Goal: Transaction & Acquisition: Purchase product/service

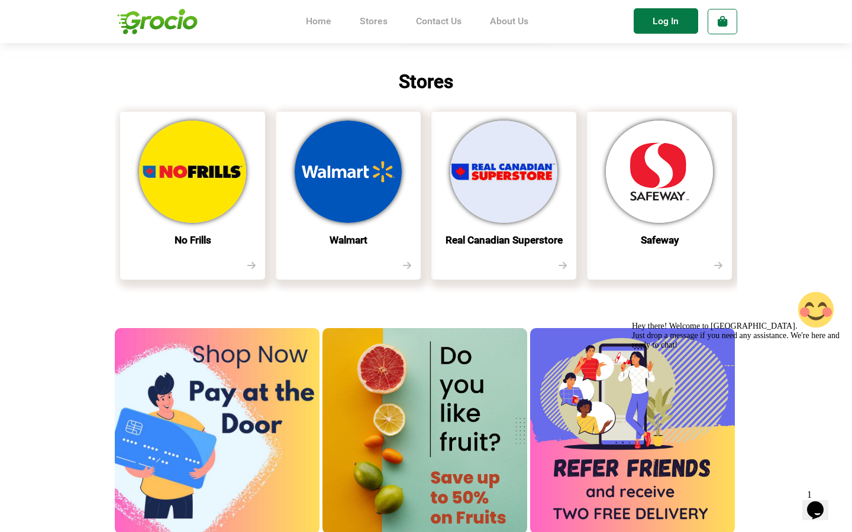
scroll to position [388, 0]
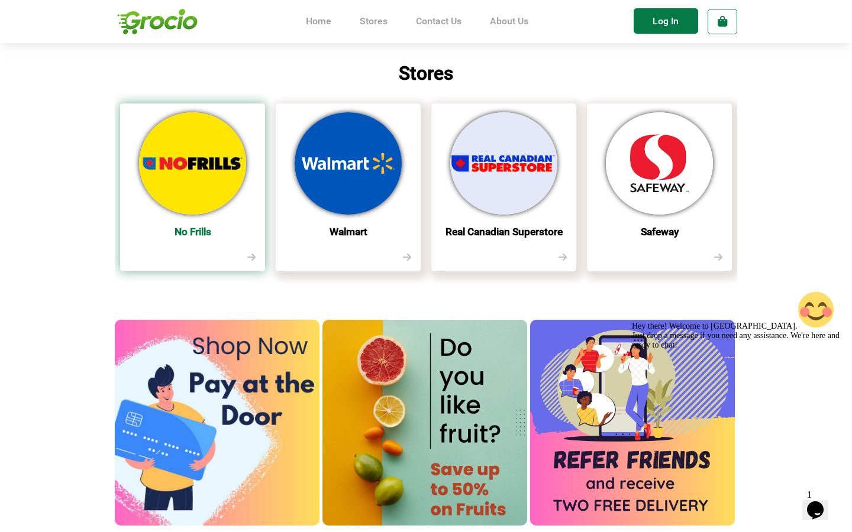
click at [214, 176] on img at bounding box center [192, 163] width 107 height 102
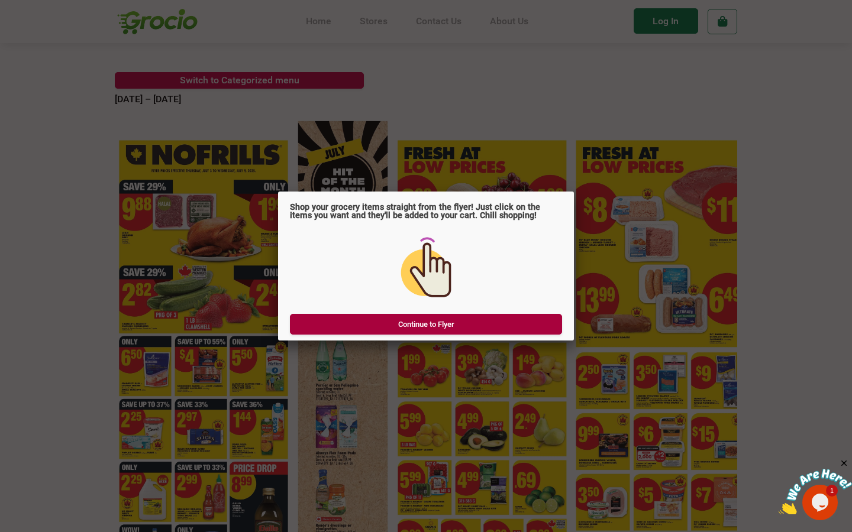
click at [409, 322] on link "Continue to Flyer" at bounding box center [426, 324] width 272 height 21
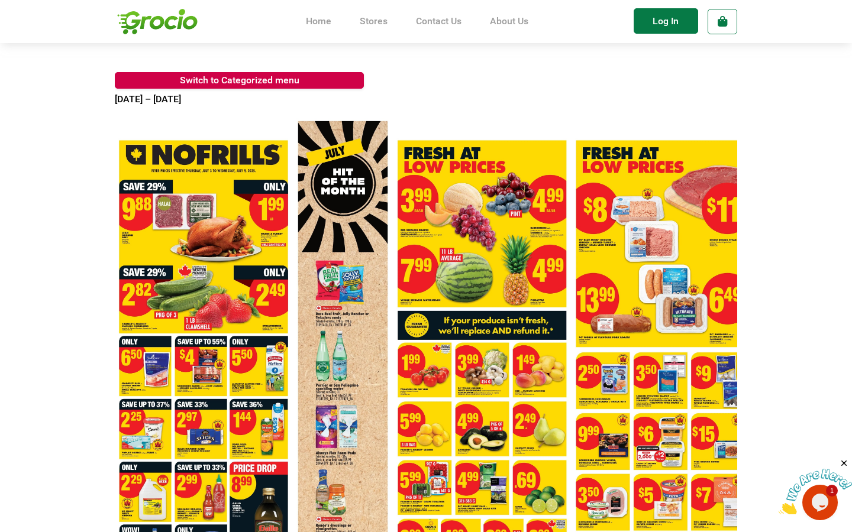
click at [115, 110] on area at bounding box center [115, 110] width 0 height 0
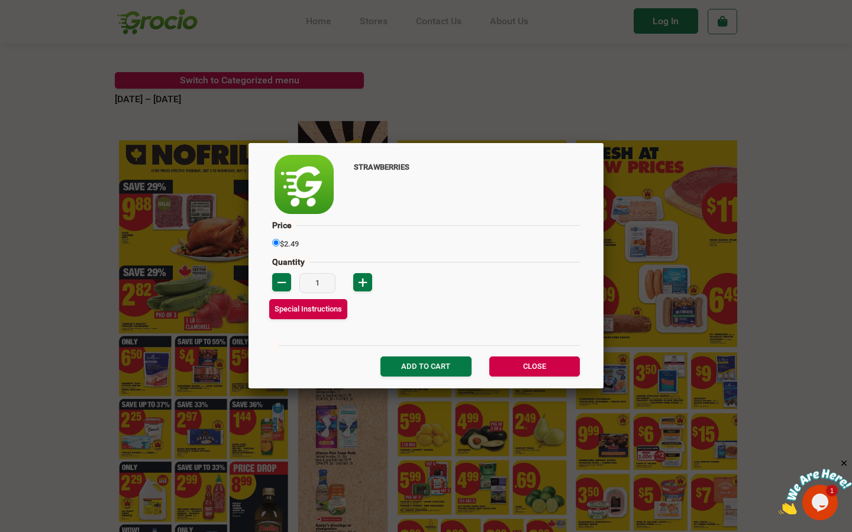
click at [11, 178] on div "STRAWBERRIES Price Quantity 1" at bounding box center [426, 266] width 852 height 532
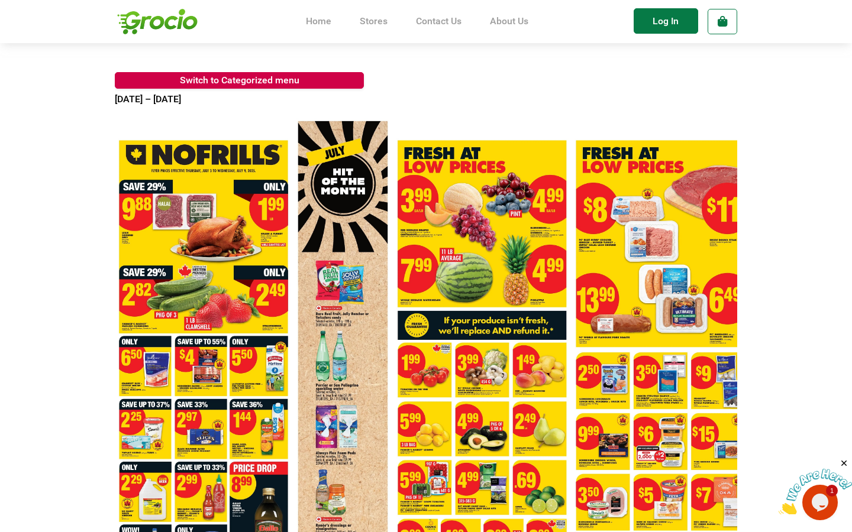
click at [165, 22] on img at bounding box center [157, 21] width 85 height 37
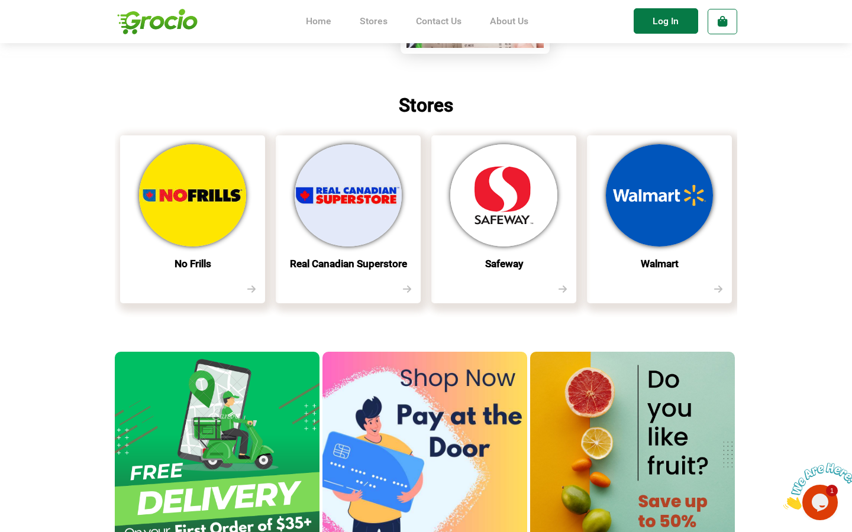
scroll to position [360, 0]
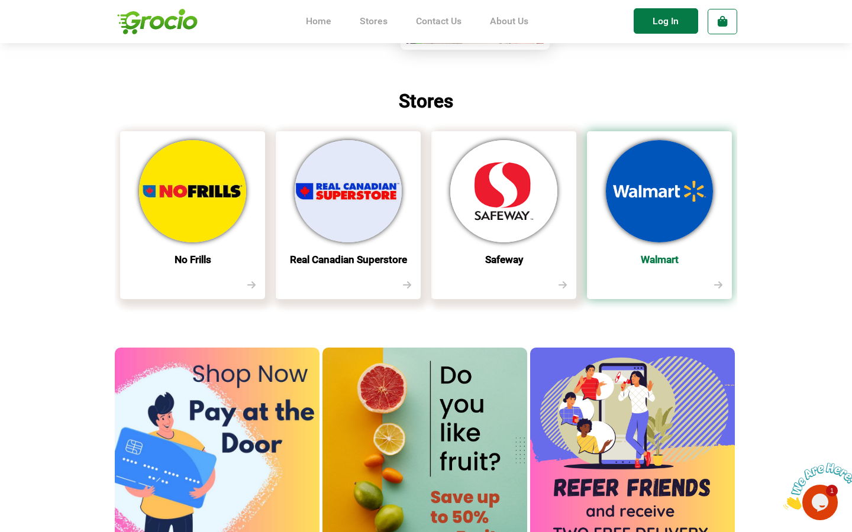
click at [626, 218] on img at bounding box center [659, 191] width 107 height 102
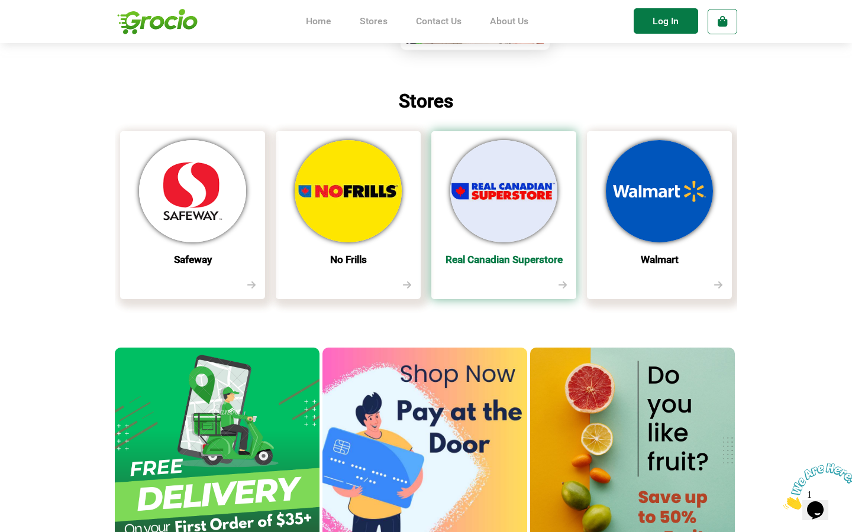
click at [509, 194] on img at bounding box center [503, 191] width 107 height 102
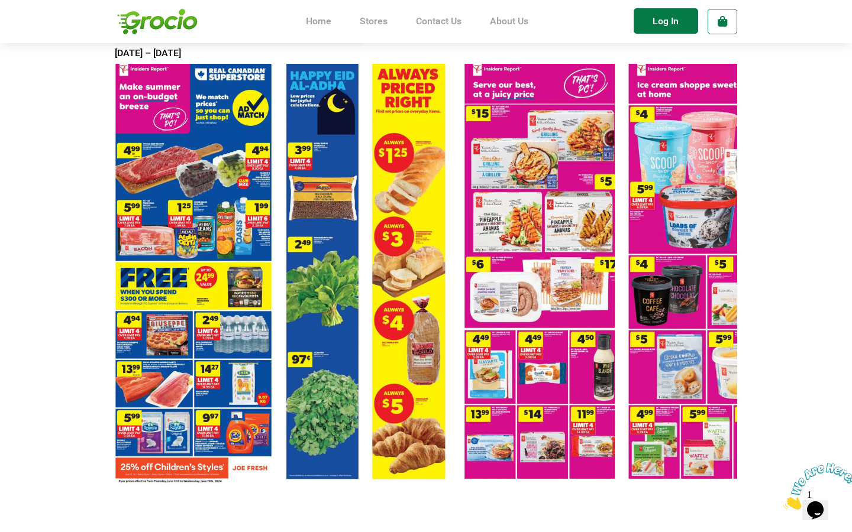
scroll to position [47, 0]
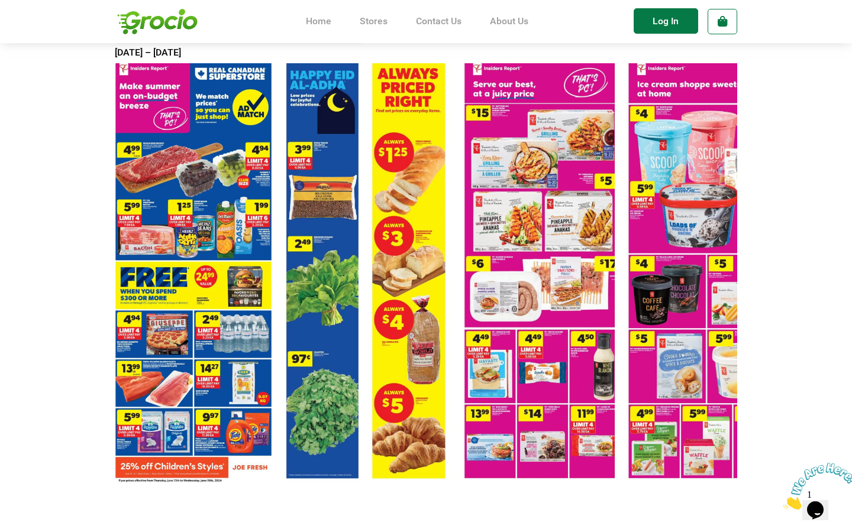
click at [115, 63] on area at bounding box center [115, 63] width 0 height 0
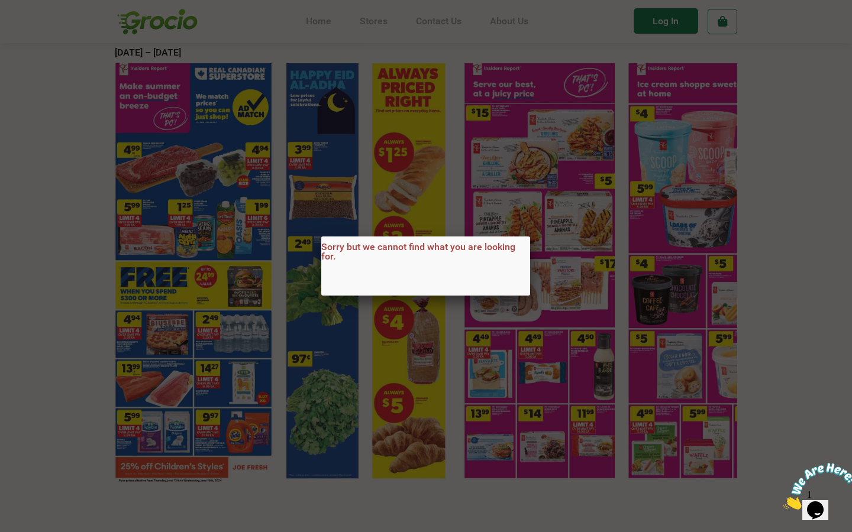
click at [266, 293] on div "Sorry but we cannot find what you are looking for." at bounding box center [426, 266] width 852 height 532
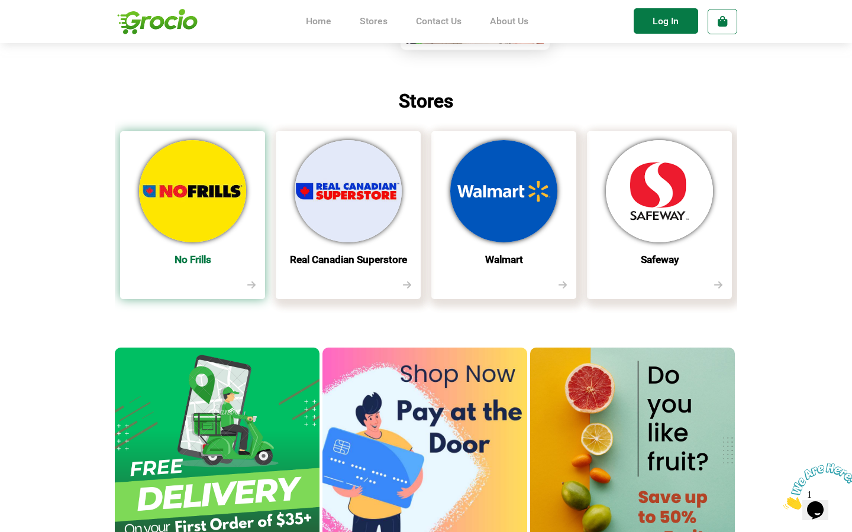
click at [222, 208] on img at bounding box center [192, 191] width 107 height 102
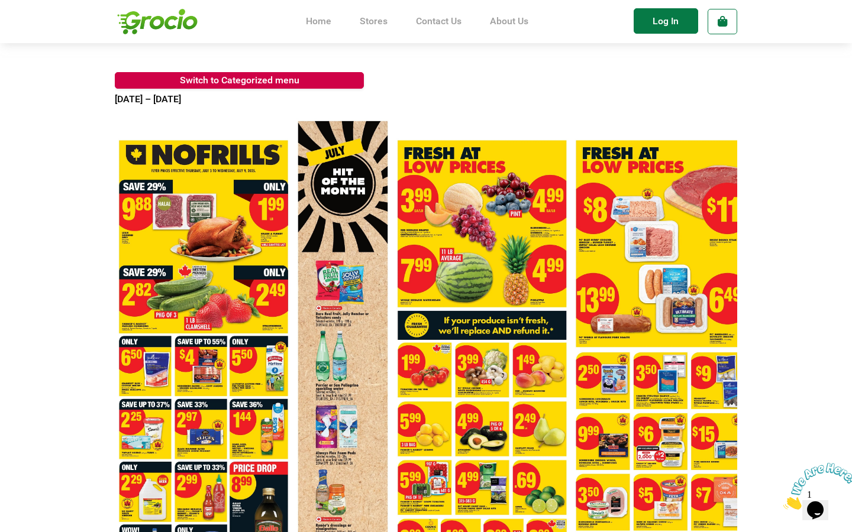
click at [115, 110] on area at bounding box center [115, 110] width 0 height 0
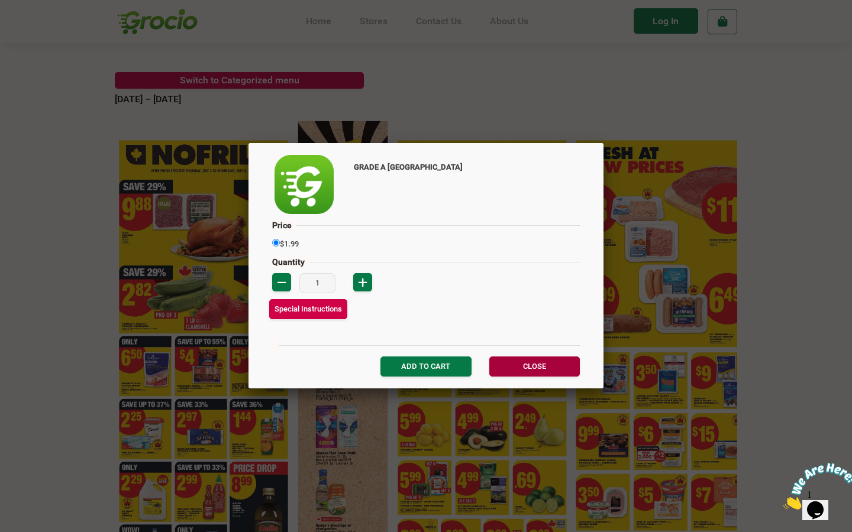
click at [532, 360] on link "Close" at bounding box center [534, 367] width 90 height 20
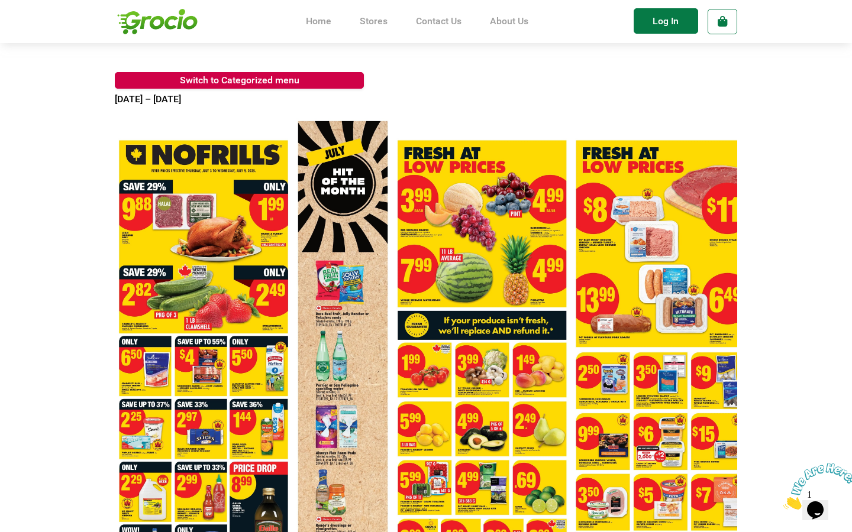
click at [115, 110] on area at bounding box center [115, 110] width 0 height 0
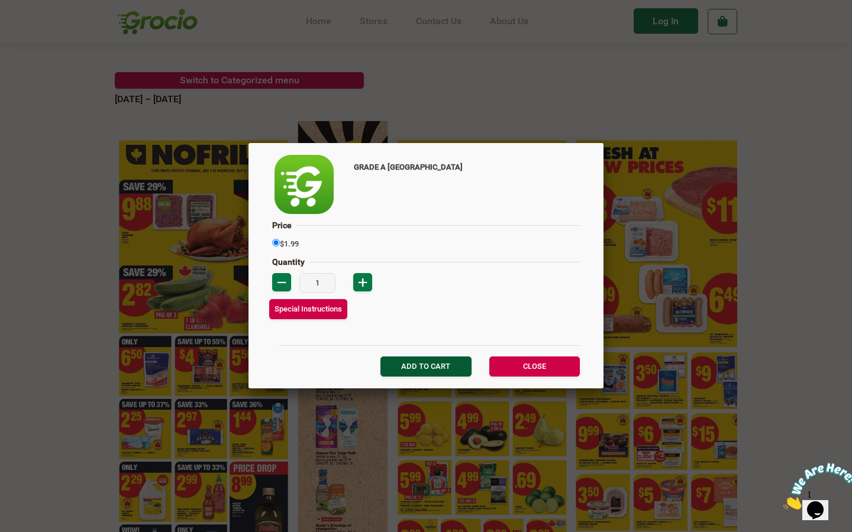
click at [431, 370] on input "add to cart" at bounding box center [425, 367] width 90 height 20
type input "add to cart"
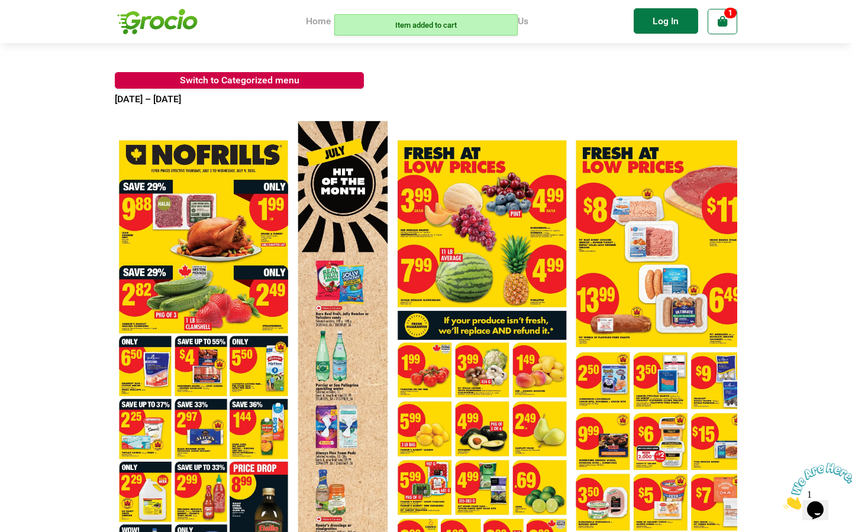
click at [724, 13] on span "1" at bounding box center [730, 13] width 12 height 11
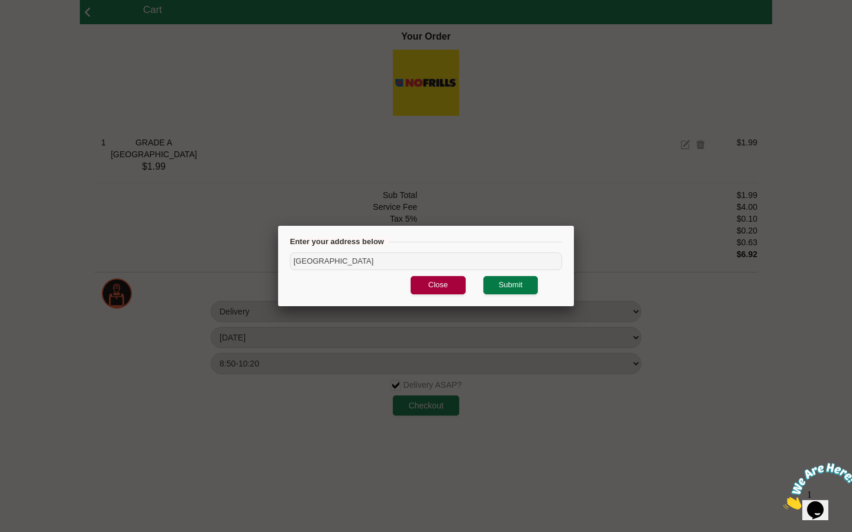
click at [454, 282] on link "Close" at bounding box center [437, 285] width 55 height 18
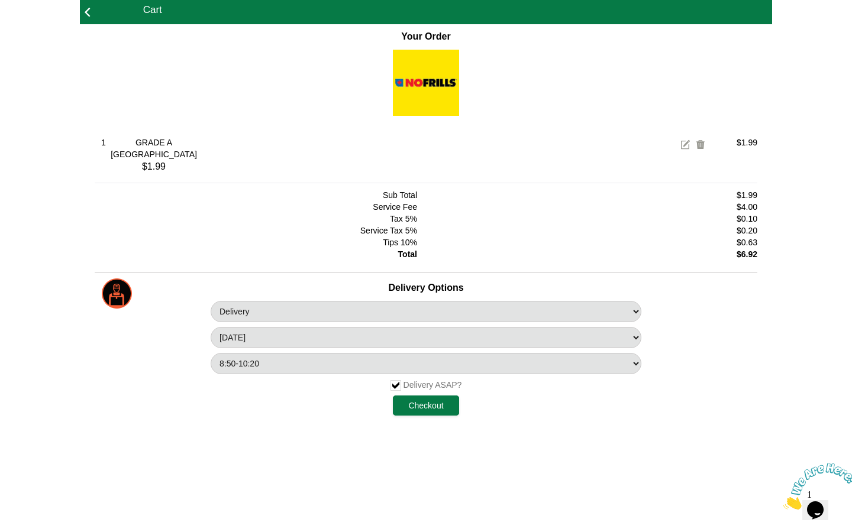
click at [89, 17] on icon at bounding box center [87, 12] width 5 height 17
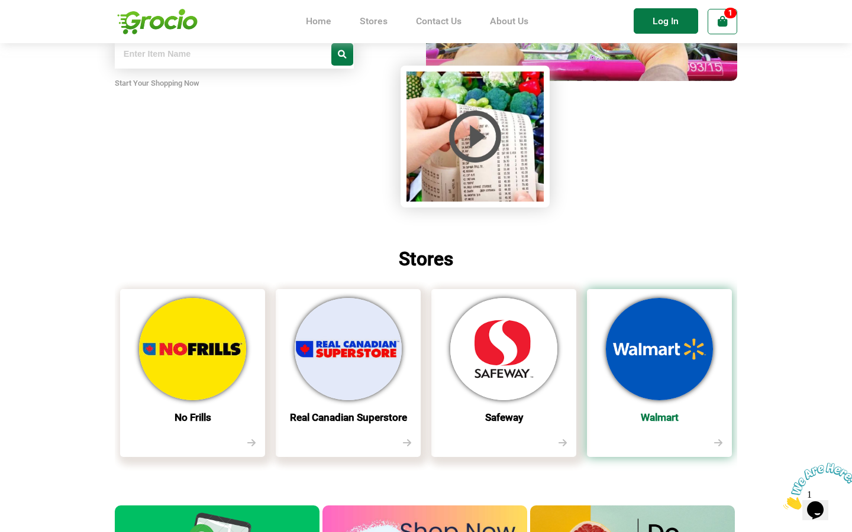
scroll to position [240, 0]
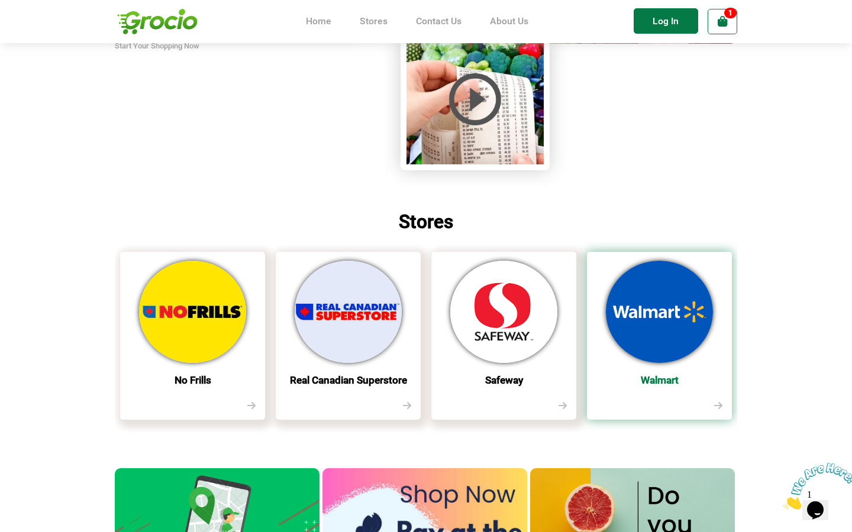
click at [664, 324] on img at bounding box center [659, 312] width 107 height 102
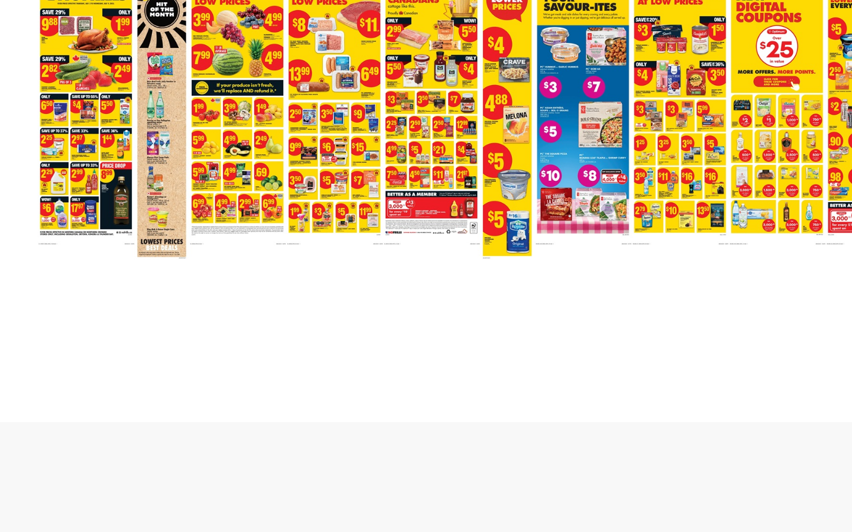
click at [115, 110] on area at bounding box center [115, 110] width 0 height 0
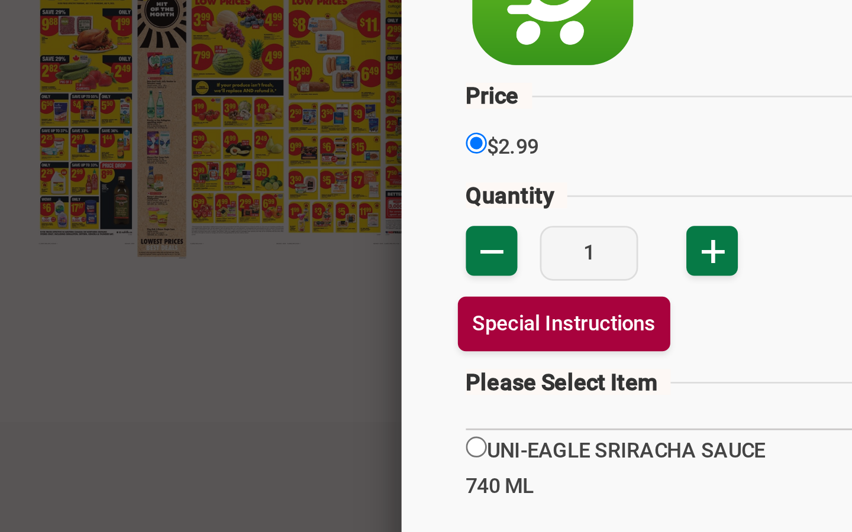
click at [301, 243] on link "Special Instructions" at bounding box center [308, 240] width 78 height 20
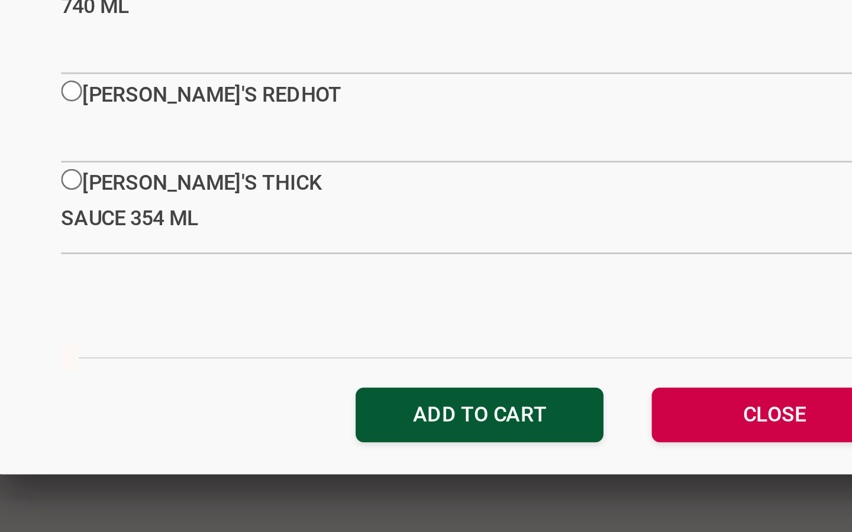
click at [421, 479] on input "add to cart" at bounding box center [425, 489] width 90 height 20
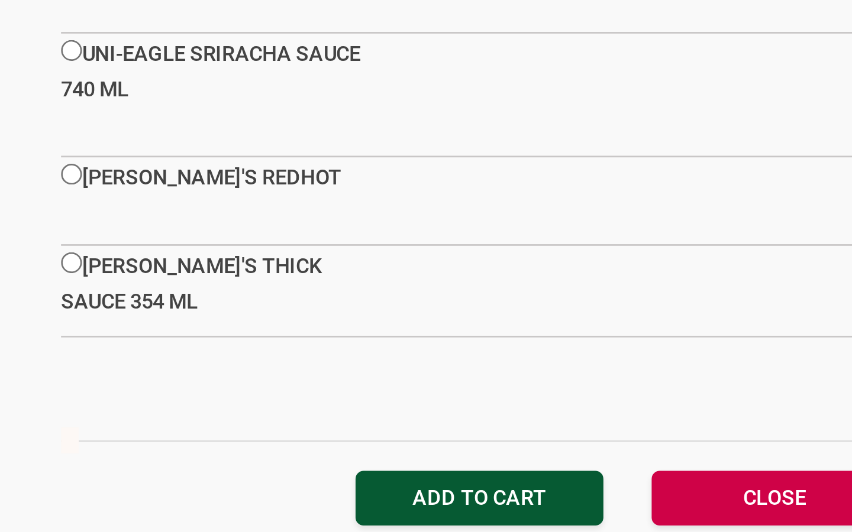
click at [419, 510] on input "add to cart" at bounding box center [425, 520] width 90 height 20
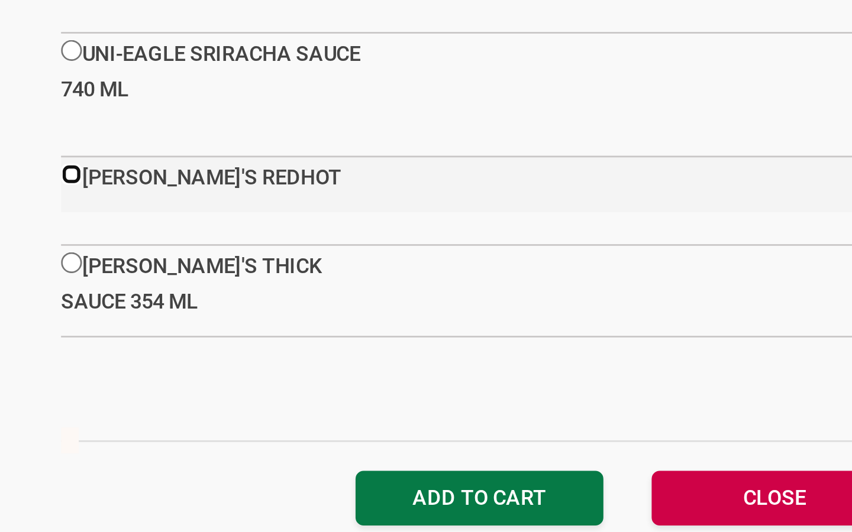
click at [276, 400] on input "radio" at bounding box center [276, 401] width 8 height 8
radio input "true"
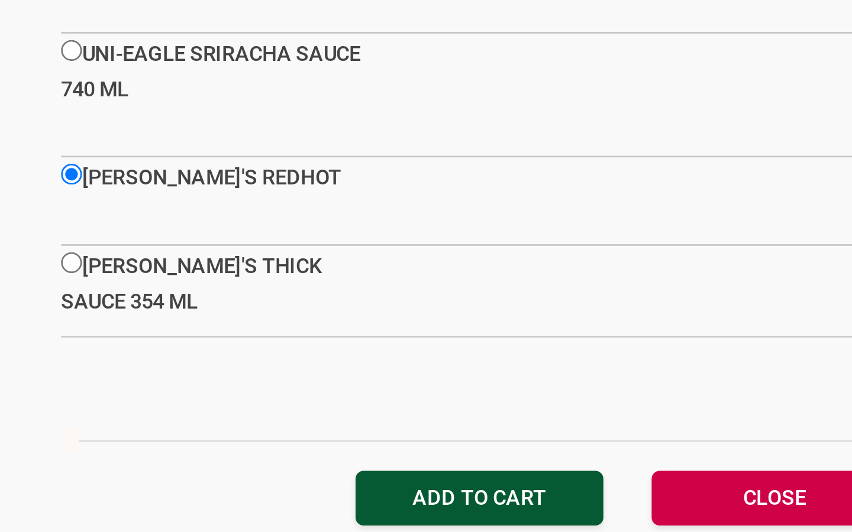
click at [416, 510] on input "add to cart" at bounding box center [425, 520] width 90 height 20
type input "add to cart"
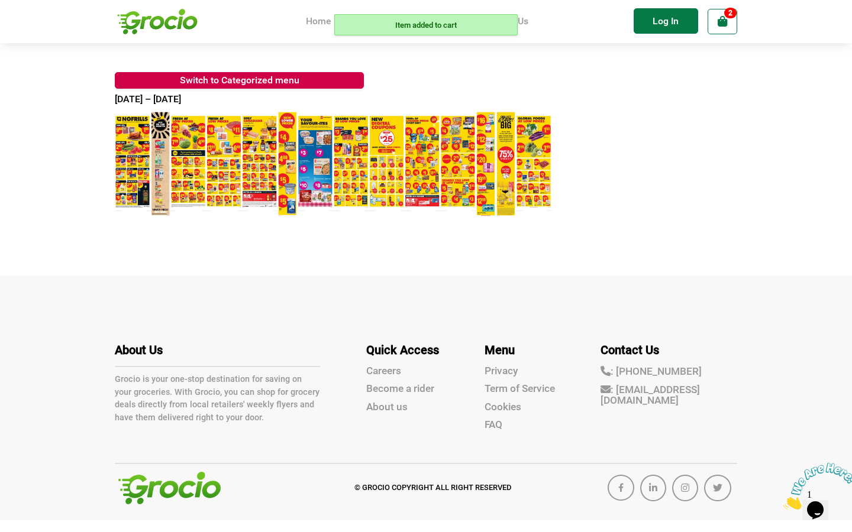
click at [732, 27] on li "2" at bounding box center [722, 21] width 30 height 25
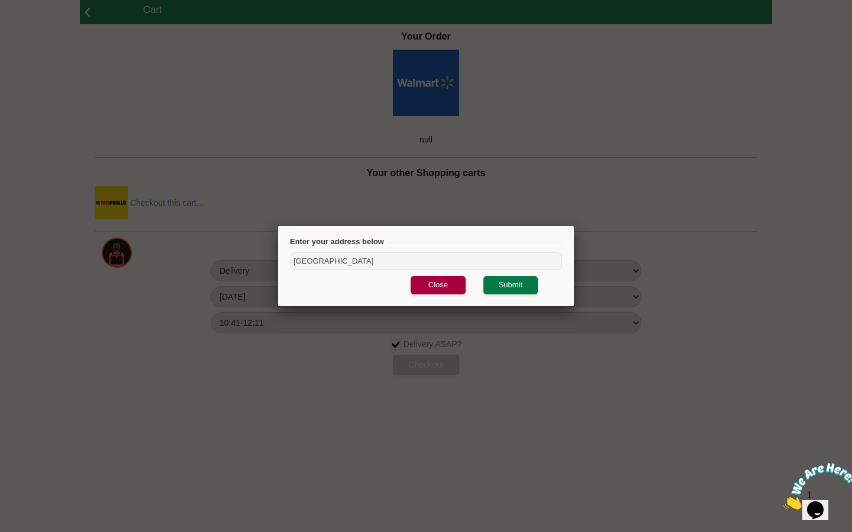
click at [439, 287] on link "Close" at bounding box center [437, 285] width 55 height 18
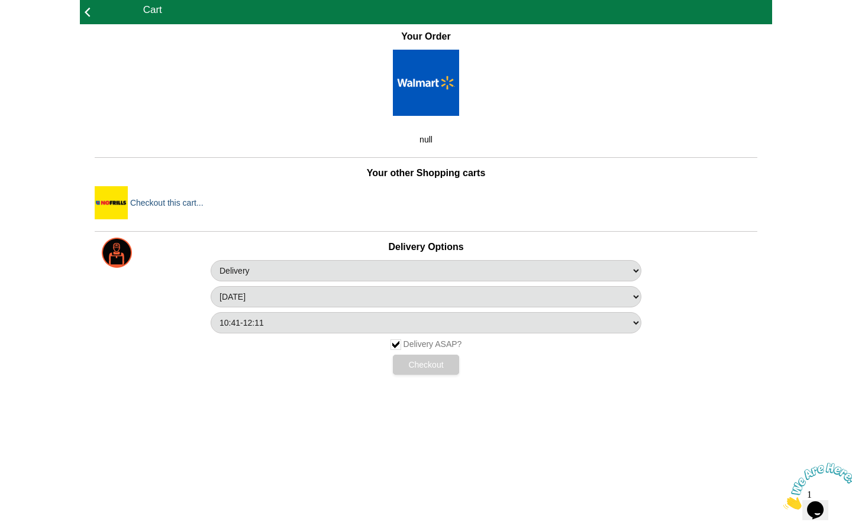
click at [163, 202] on link "Checkout this cart..." at bounding box center [166, 203] width 73 height 12
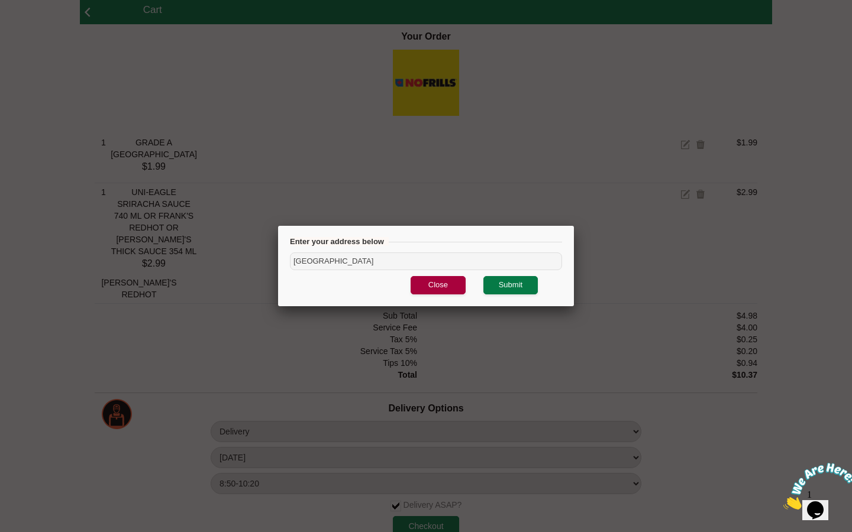
click at [438, 282] on link "Close" at bounding box center [437, 285] width 55 height 18
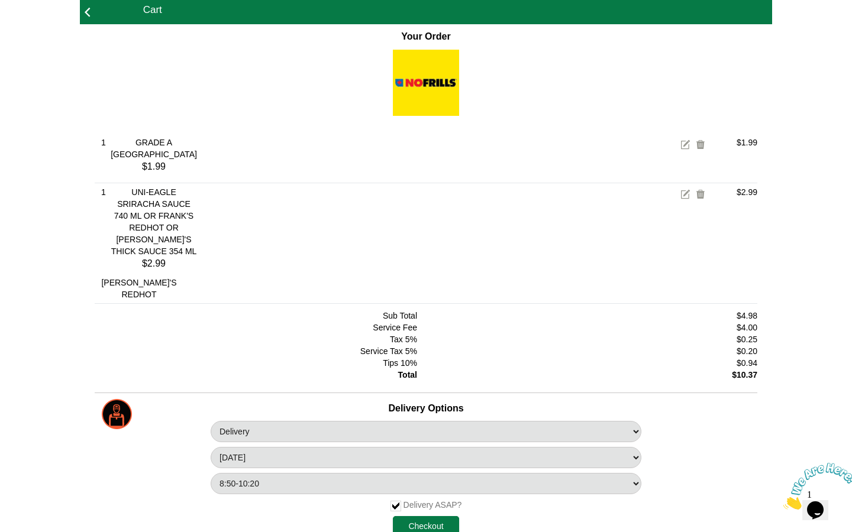
click at [86, 9] on icon at bounding box center [87, 12] width 5 height 17
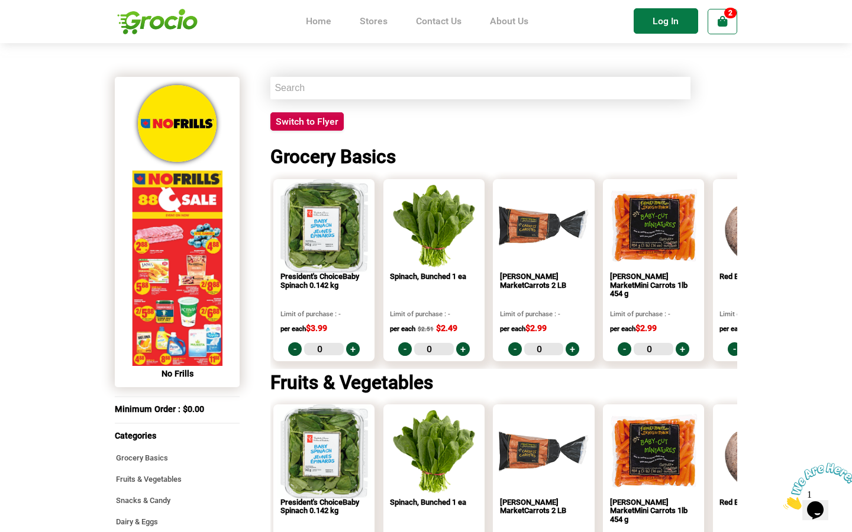
click at [166, 19] on img at bounding box center [157, 21] width 85 height 37
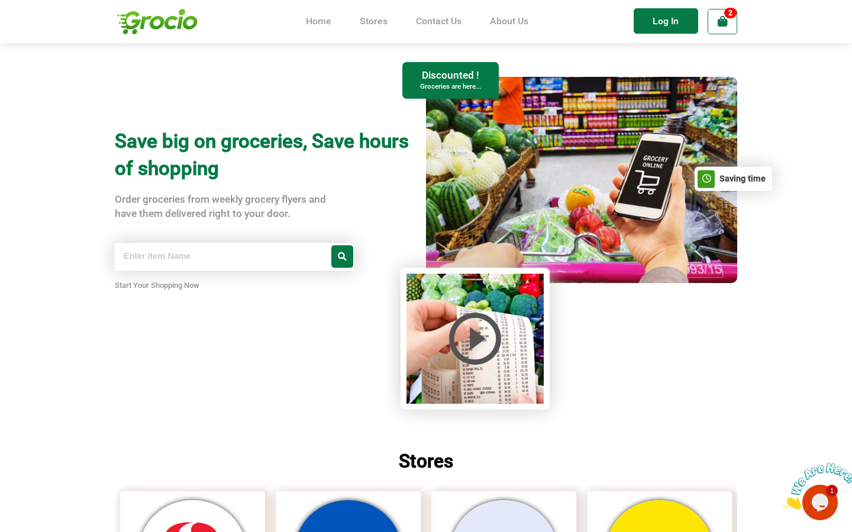
click at [166, 260] on input "text" at bounding box center [234, 257] width 238 height 28
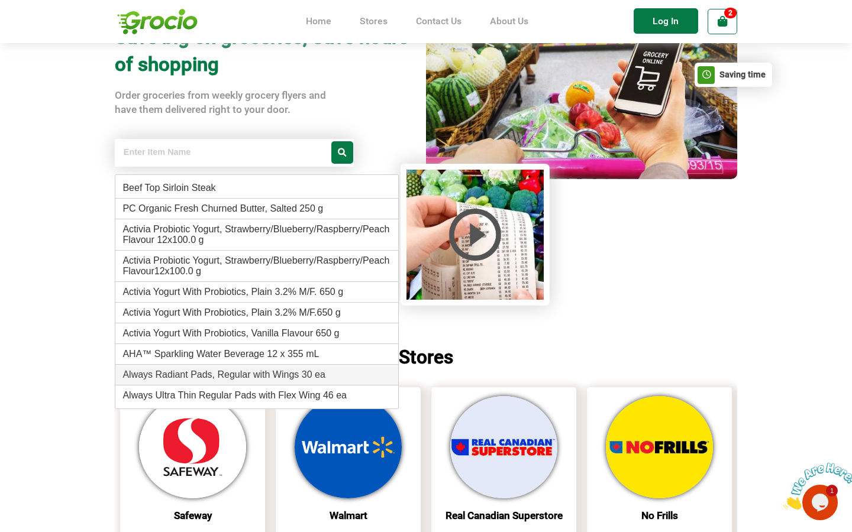
scroll to position [106, 0]
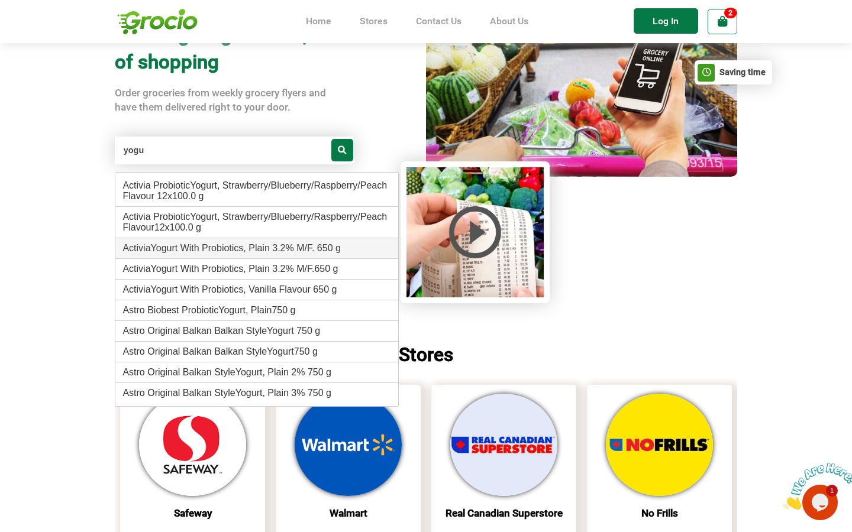
click at [233, 252] on span "Activia Yogu rt With Probiotics, Plain 3.2% M/F. 650 g" at bounding box center [231, 248] width 218 height 10
type input "Activia Yogurt With Probiotics, Plain 3.2% M/F. 650 g"
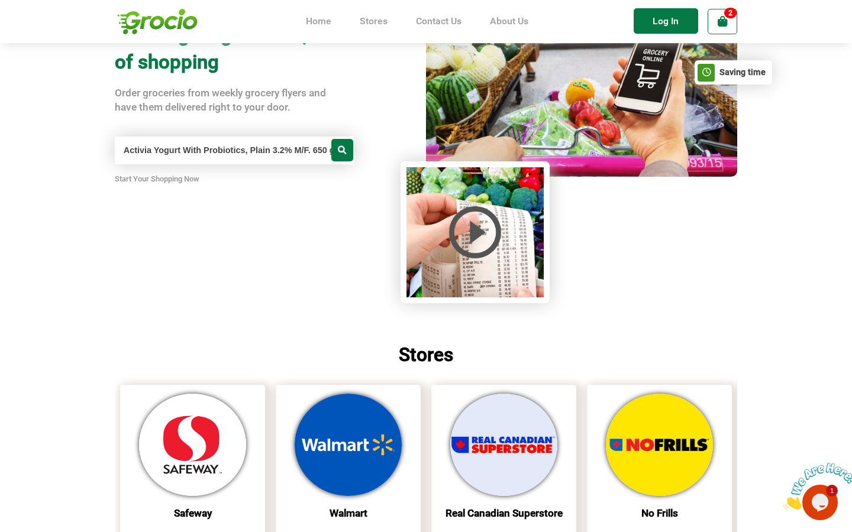
scroll to position [0, 2]
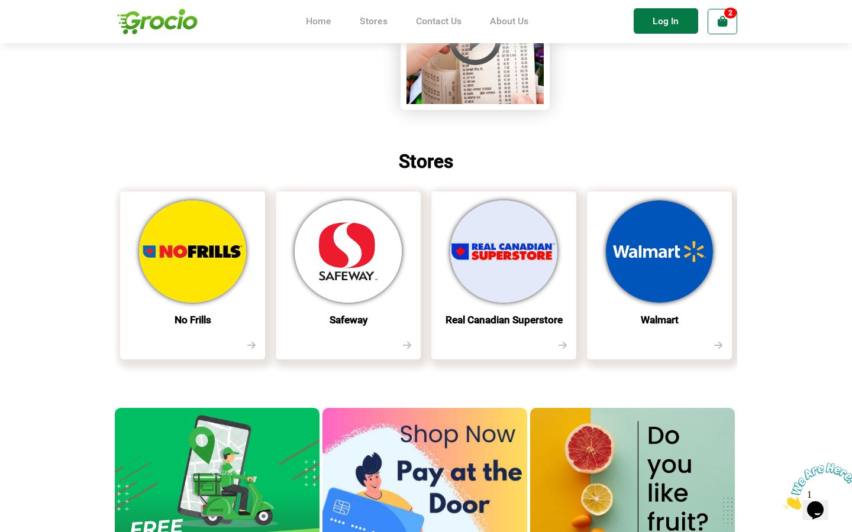
scroll to position [330, 0]
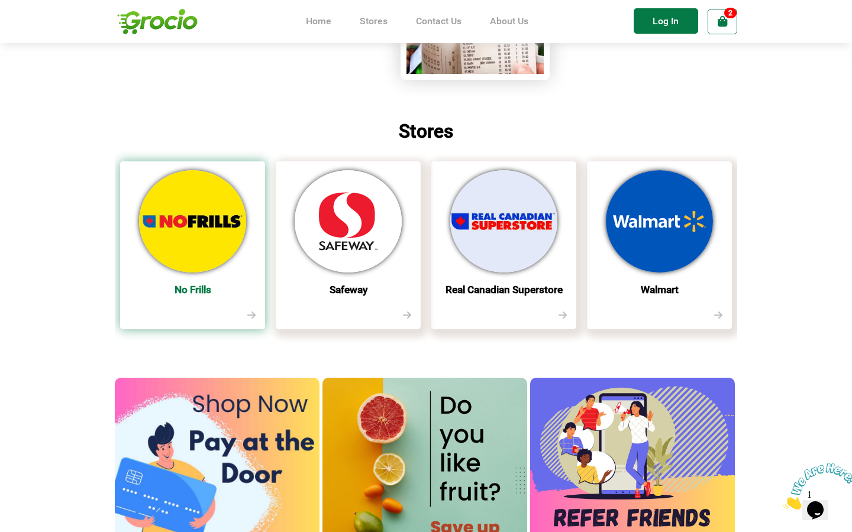
click at [191, 235] on img at bounding box center [192, 221] width 107 height 102
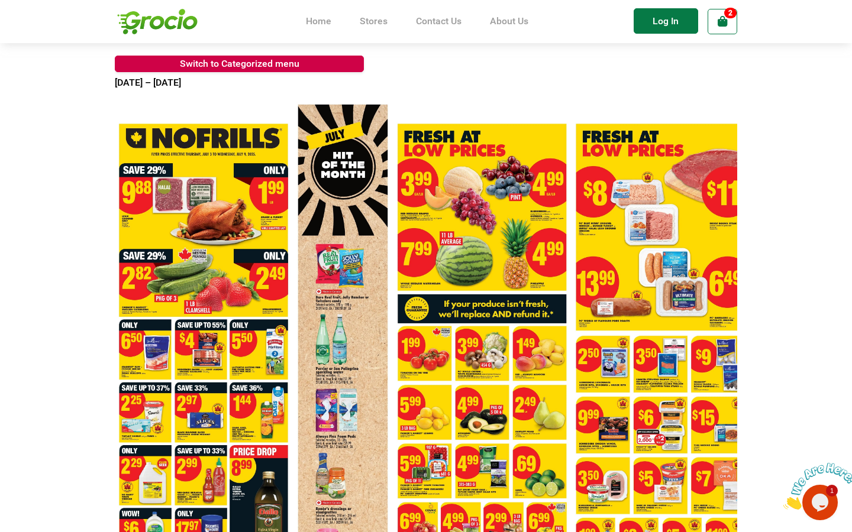
scroll to position [24, 0]
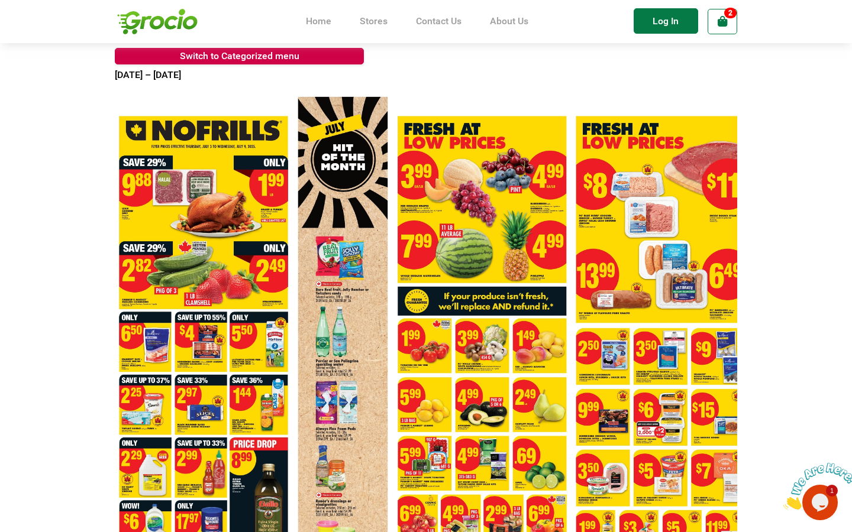
click at [115, 86] on area at bounding box center [115, 86] width 0 height 0
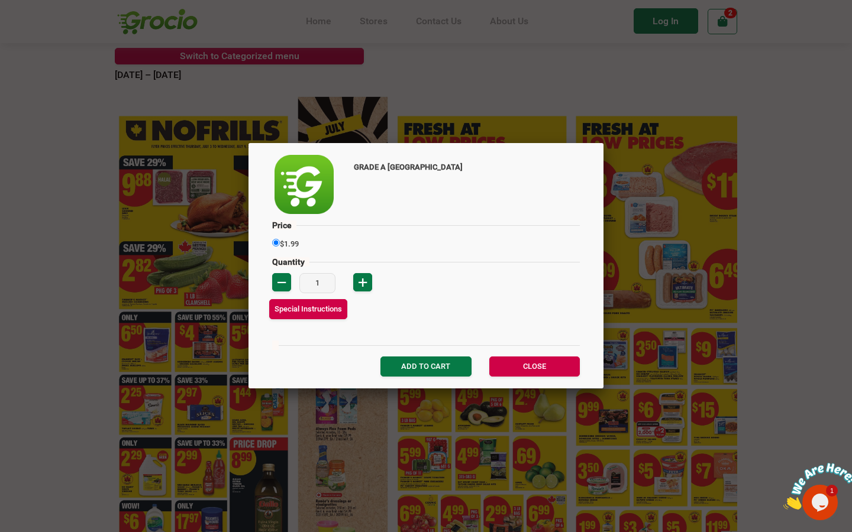
click at [64, 211] on div "GRADE A TURKEY Price Quantity 1" at bounding box center [426, 266] width 852 height 532
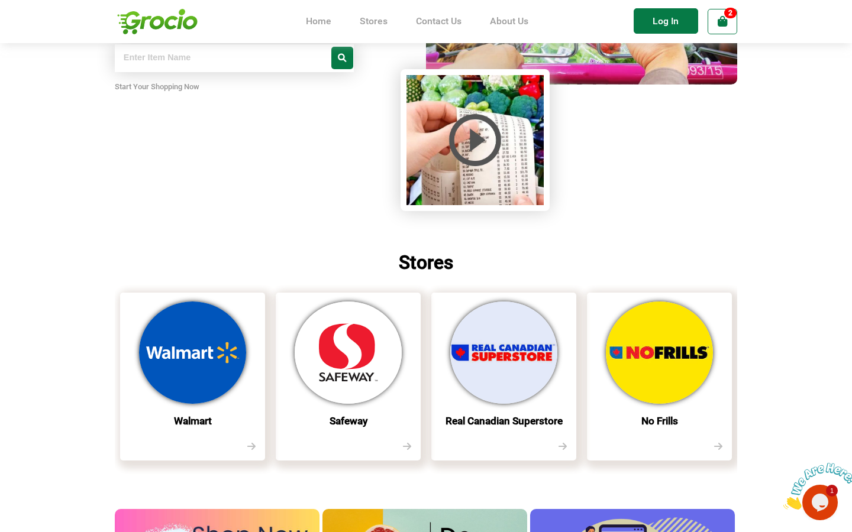
scroll to position [234, 0]
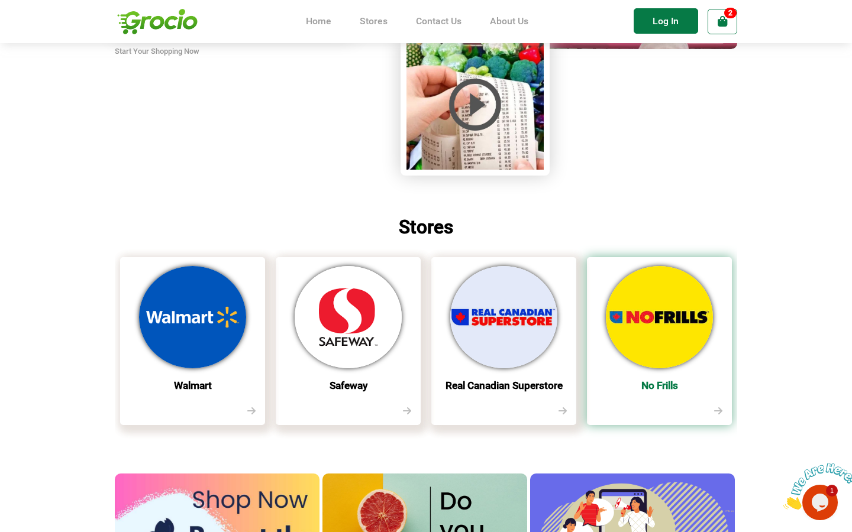
click at [652, 325] on img at bounding box center [659, 317] width 107 height 102
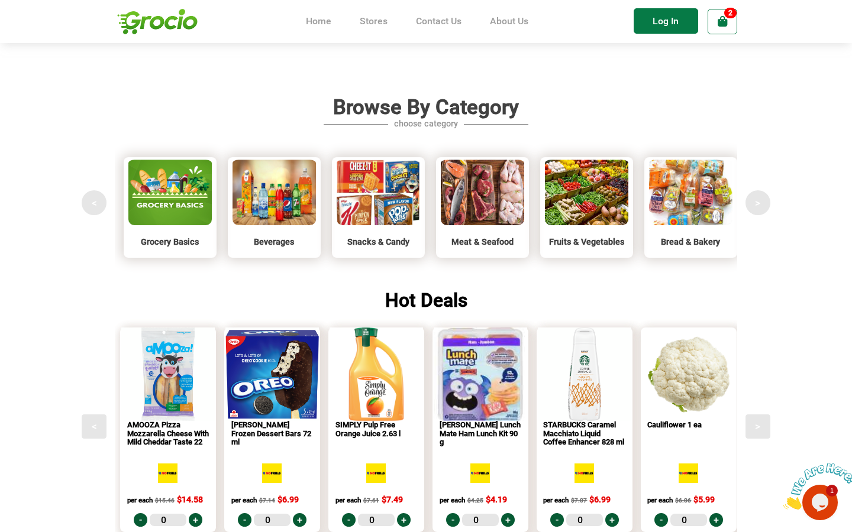
scroll to position [885, 0]
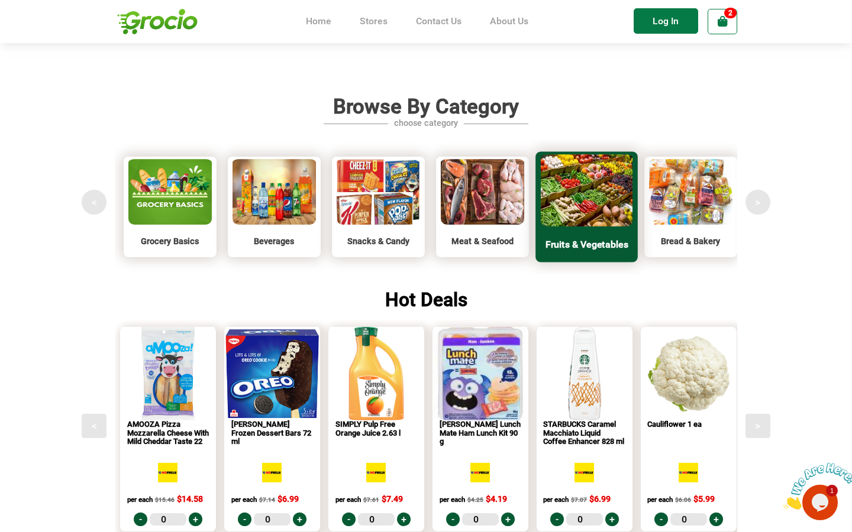
click at [577, 195] on img at bounding box center [587, 188] width 92 height 75
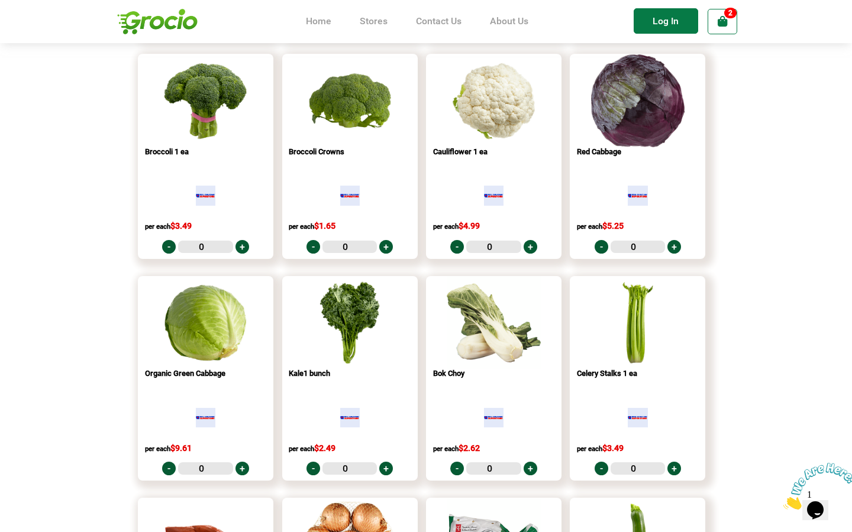
scroll to position [720, 0]
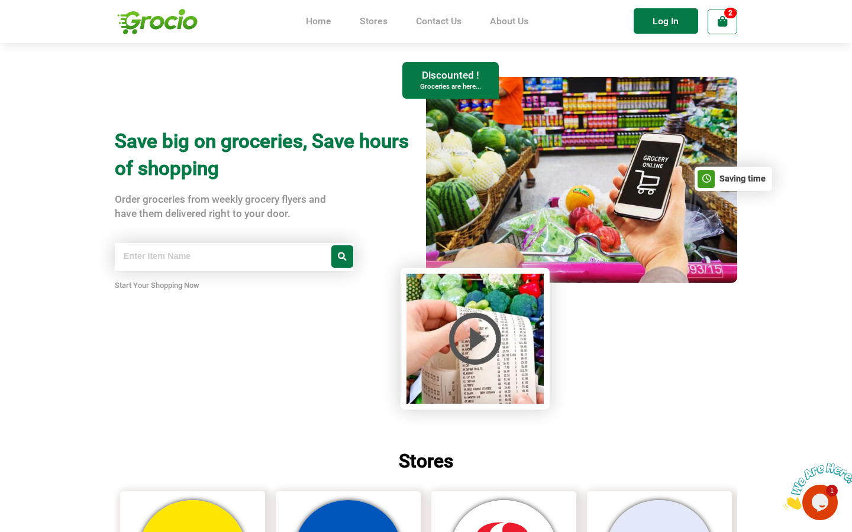
click at [477, 344] on img at bounding box center [474, 339] width 137 height 130
click at [285, 349] on div "Save big on groceries, Save hours of shopping Order groceries from weekly groce…" at bounding box center [426, 282] width 622 height 410
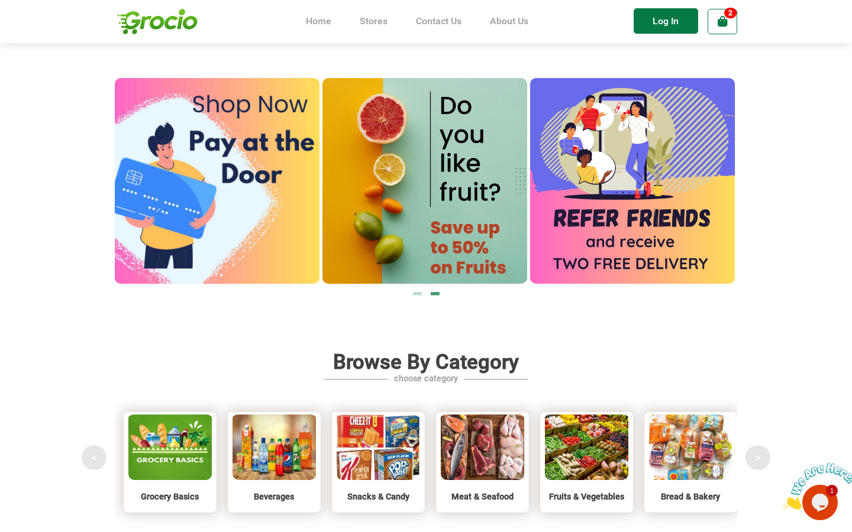
scroll to position [639, 0]
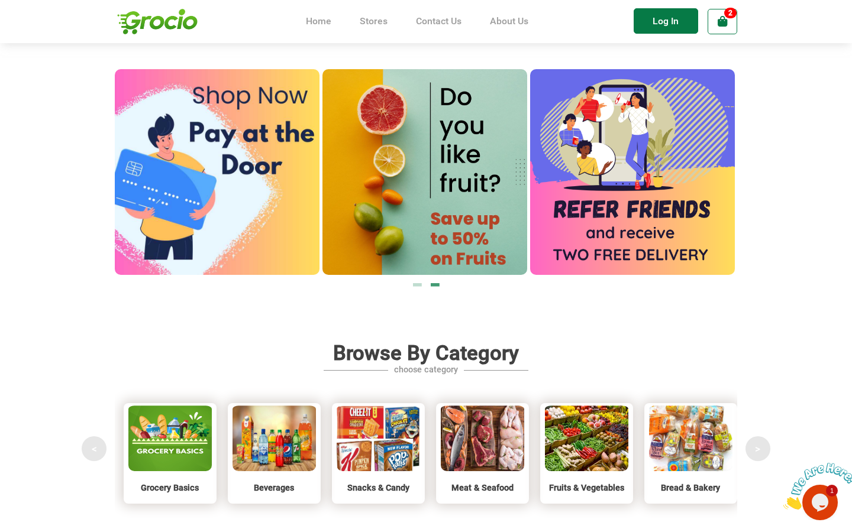
click at [418, 286] on button "1" at bounding box center [417, 284] width 12 height 12
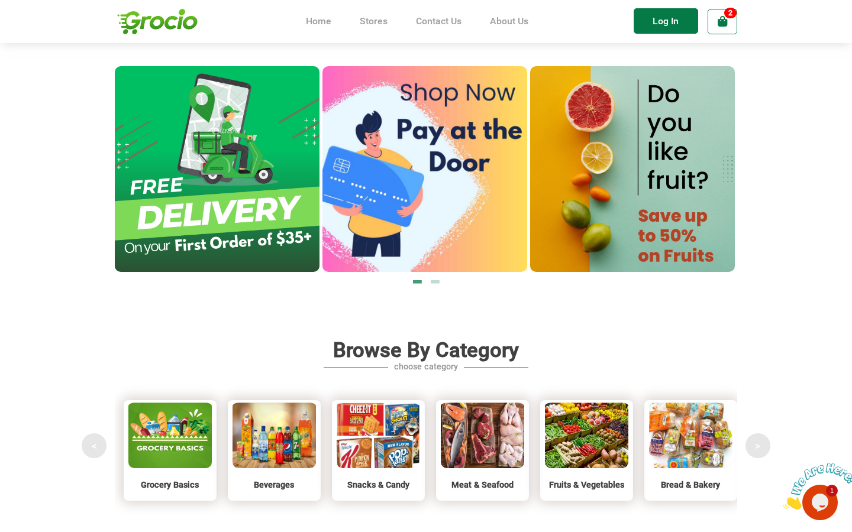
scroll to position [628, 0]
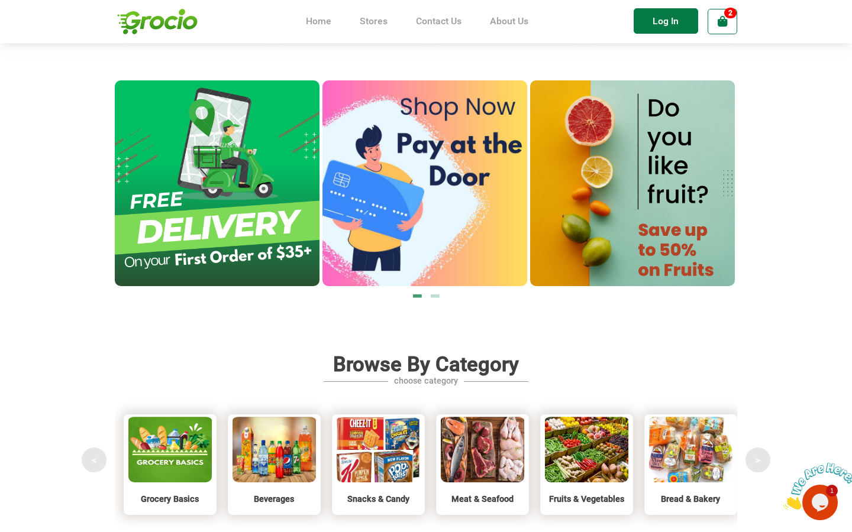
click at [434, 298] on button "2" at bounding box center [435, 295] width 12 height 12
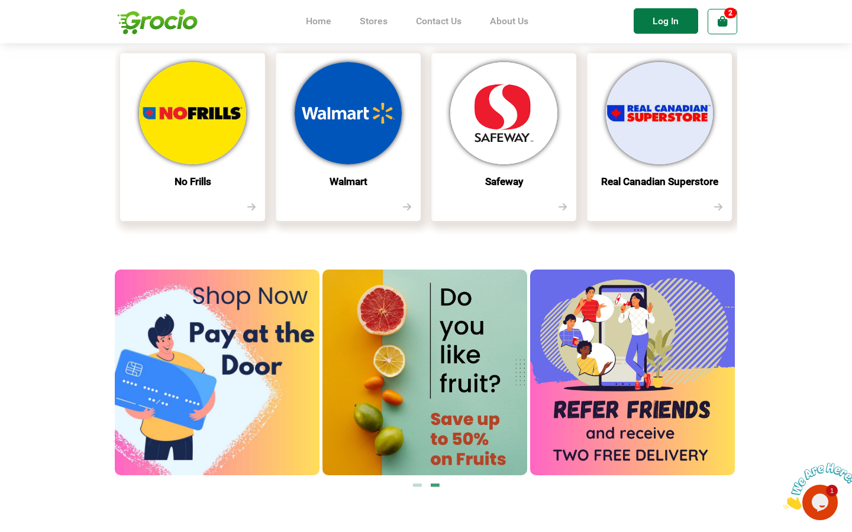
scroll to position [0, 0]
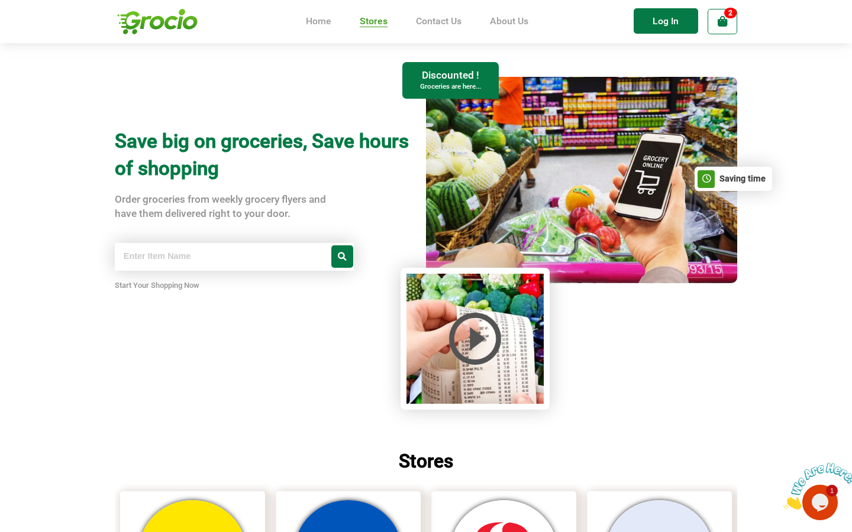
click at [370, 21] on link "Stores" at bounding box center [374, 21] width 28 height 12
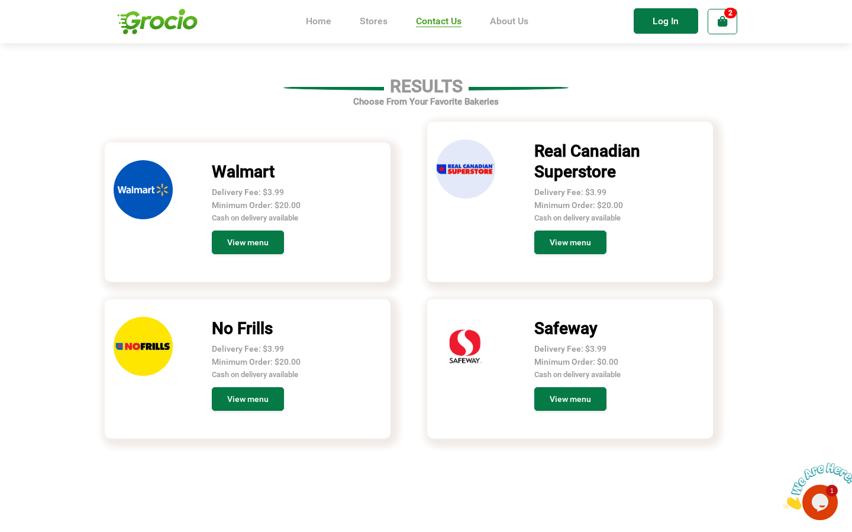
click at [438, 19] on link "Contact Us" at bounding box center [439, 21] width 46 height 12
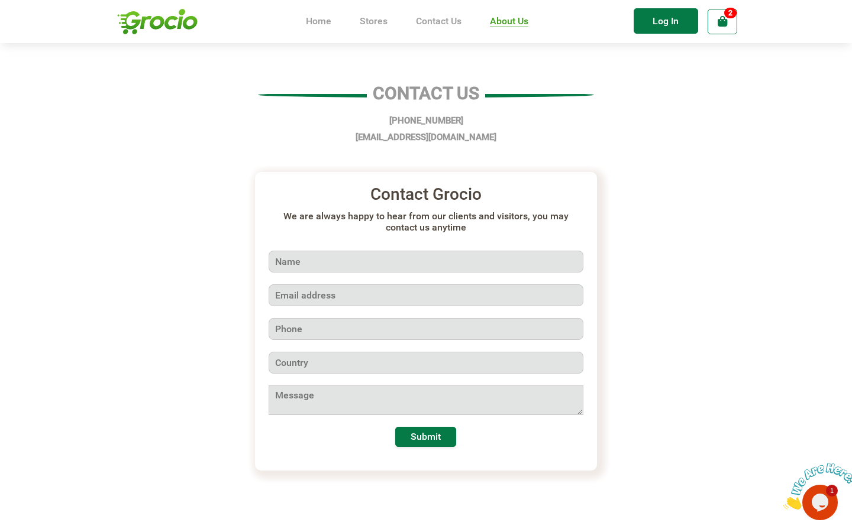
click at [512, 21] on link "About Us" at bounding box center [509, 21] width 38 height 12
